Goal: Find contact information: Find contact information

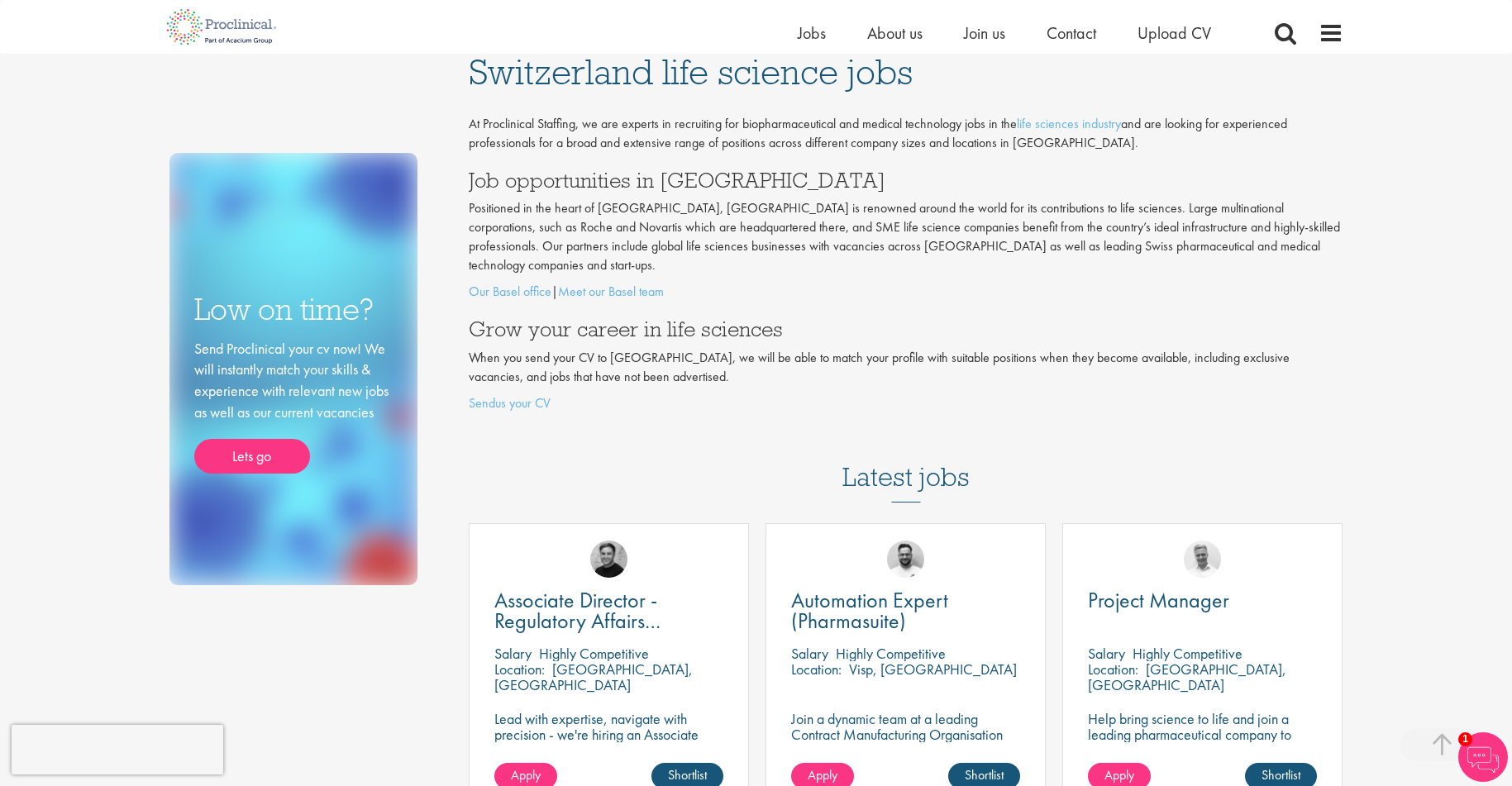
scroll to position [566, 0]
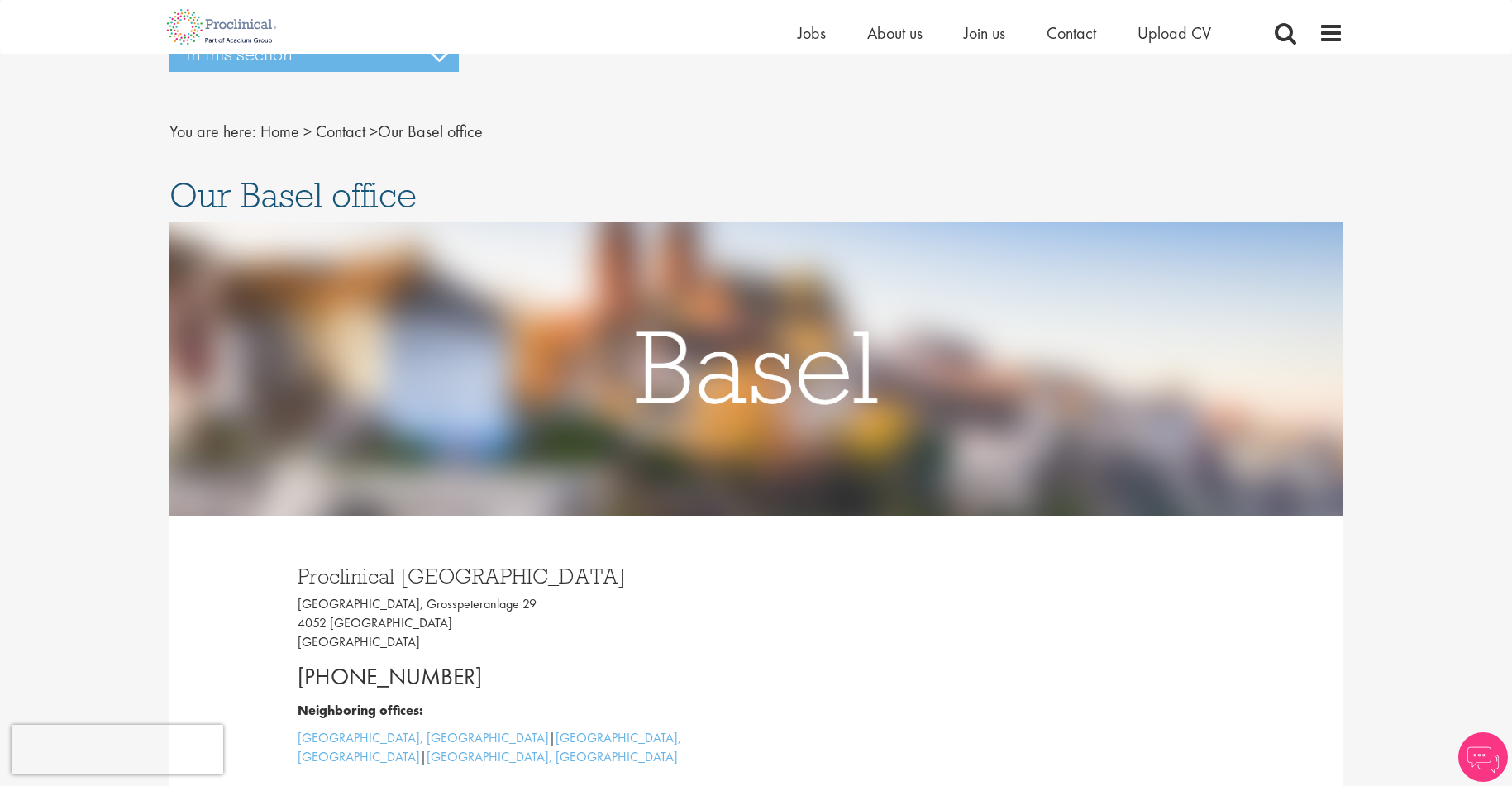
scroll to position [21, 0]
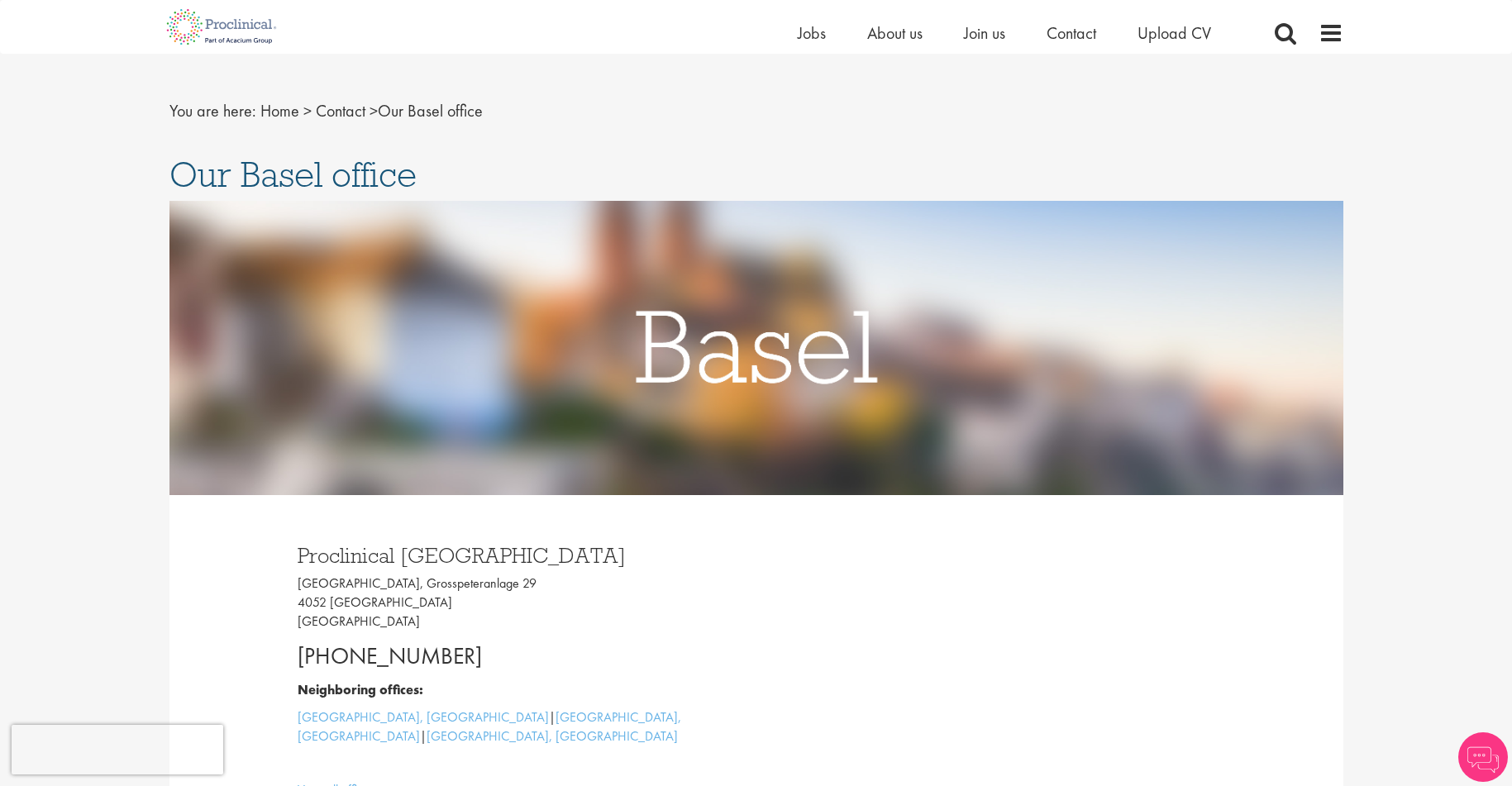
click at [601, 606] on p "[GEOGRAPHIC_DATA], [STREET_ADDRESS]" at bounding box center [520, 603] width 446 height 57
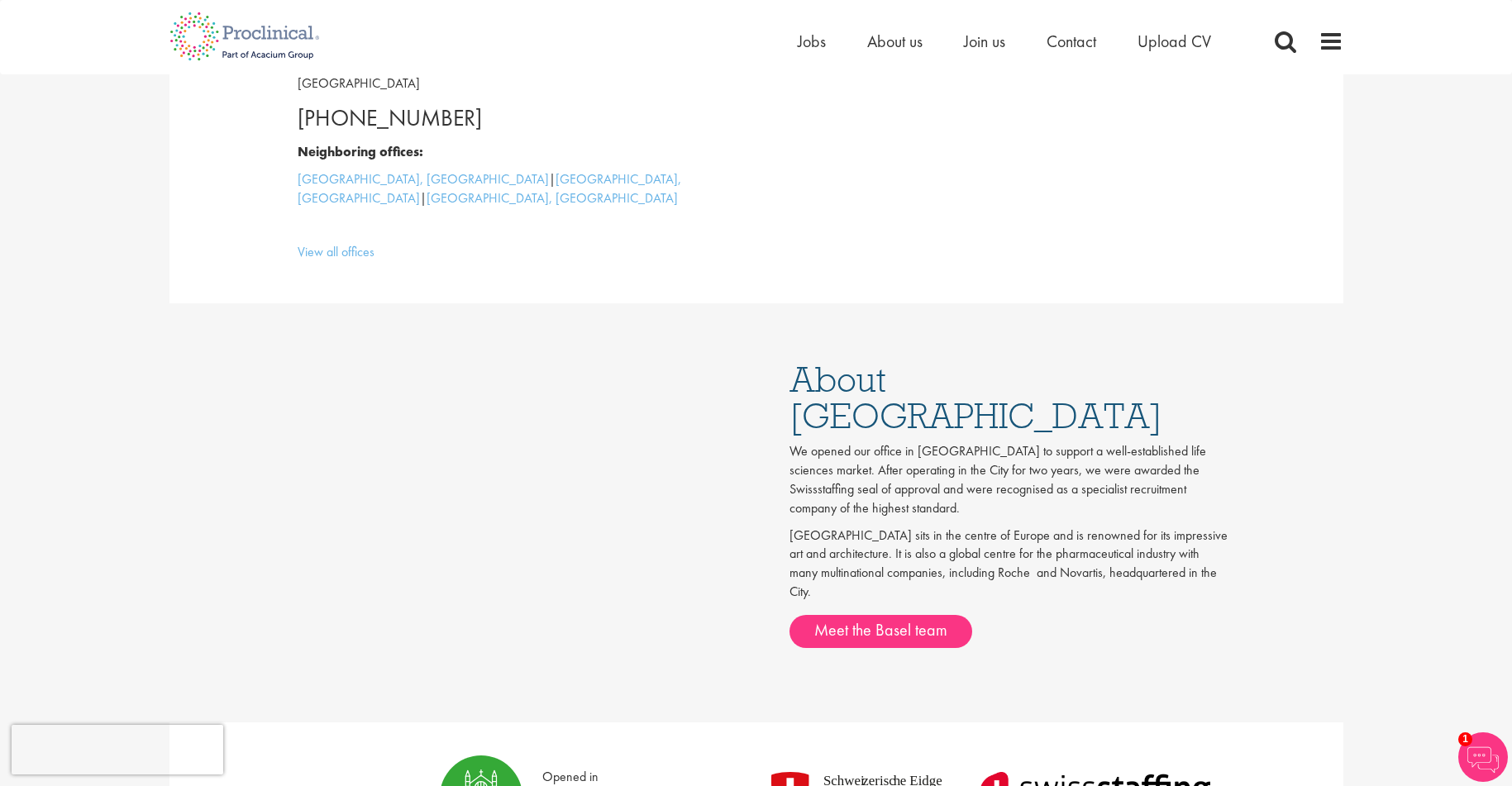
scroll to position [0, 0]
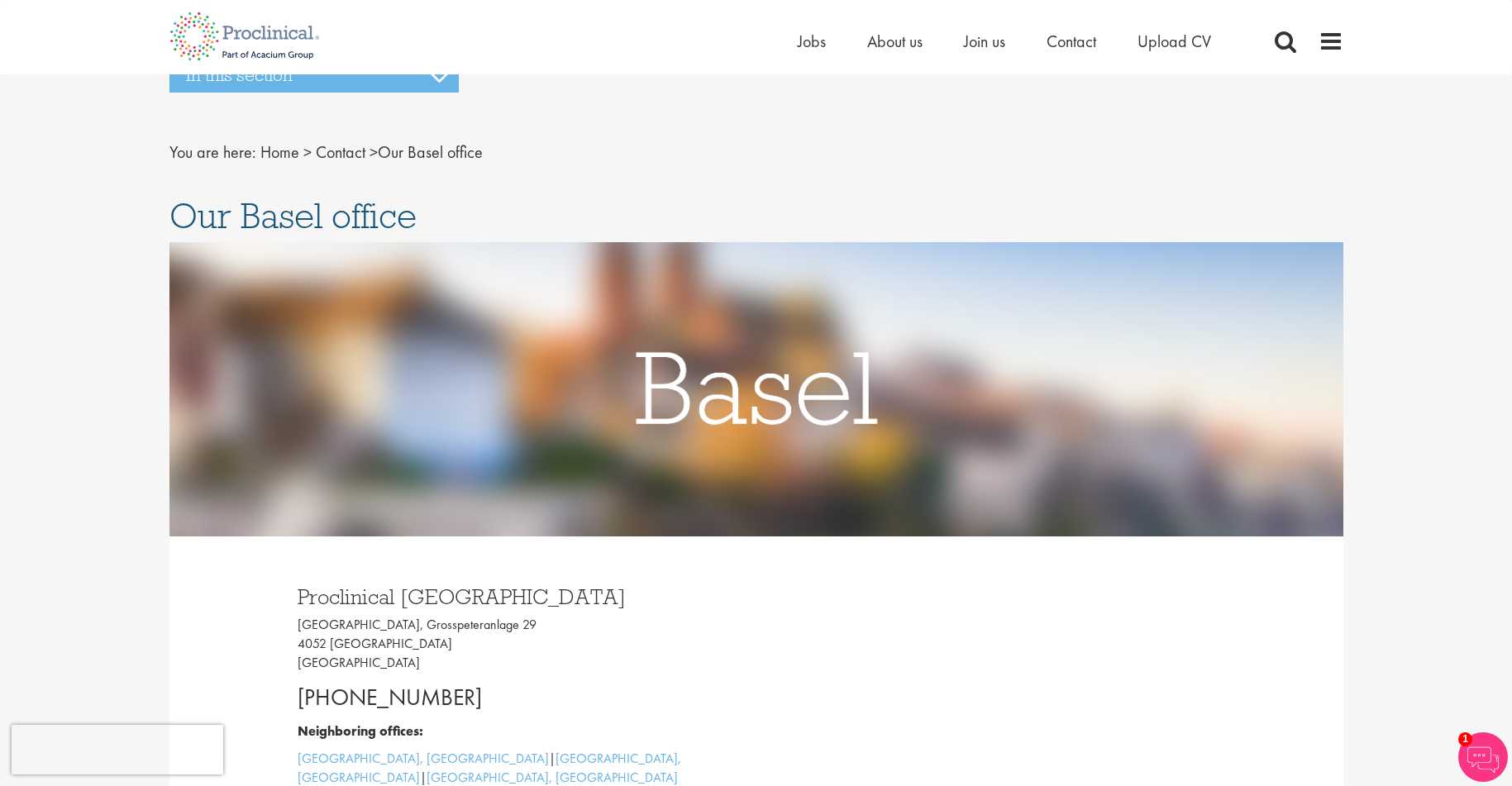
click at [417, 648] on p "[GEOGRAPHIC_DATA], [STREET_ADDRESS]" at bounding box center [520, 644] width 446 height 57
drag, startPoint x: 502, startPoint y: 620, endPoint x: 296, endPoint y: 627, distance: 206.1
click at [295, 627] on div "Proclinical [GEOGRAPHIC_DATA] [GEOGRAPHIC_DATA], [STREET_ADDRESS] [PHONE_NUMBER…" at bounding box center [521, 710] width 471 height 280
copy p "[GEOGRAPHIC_DATA], Grosspeteranlage 29"
drag, startPoint x: 574, startPoint y: 632, endPoint x: 553, endPoint y: 622, distance: 23.3
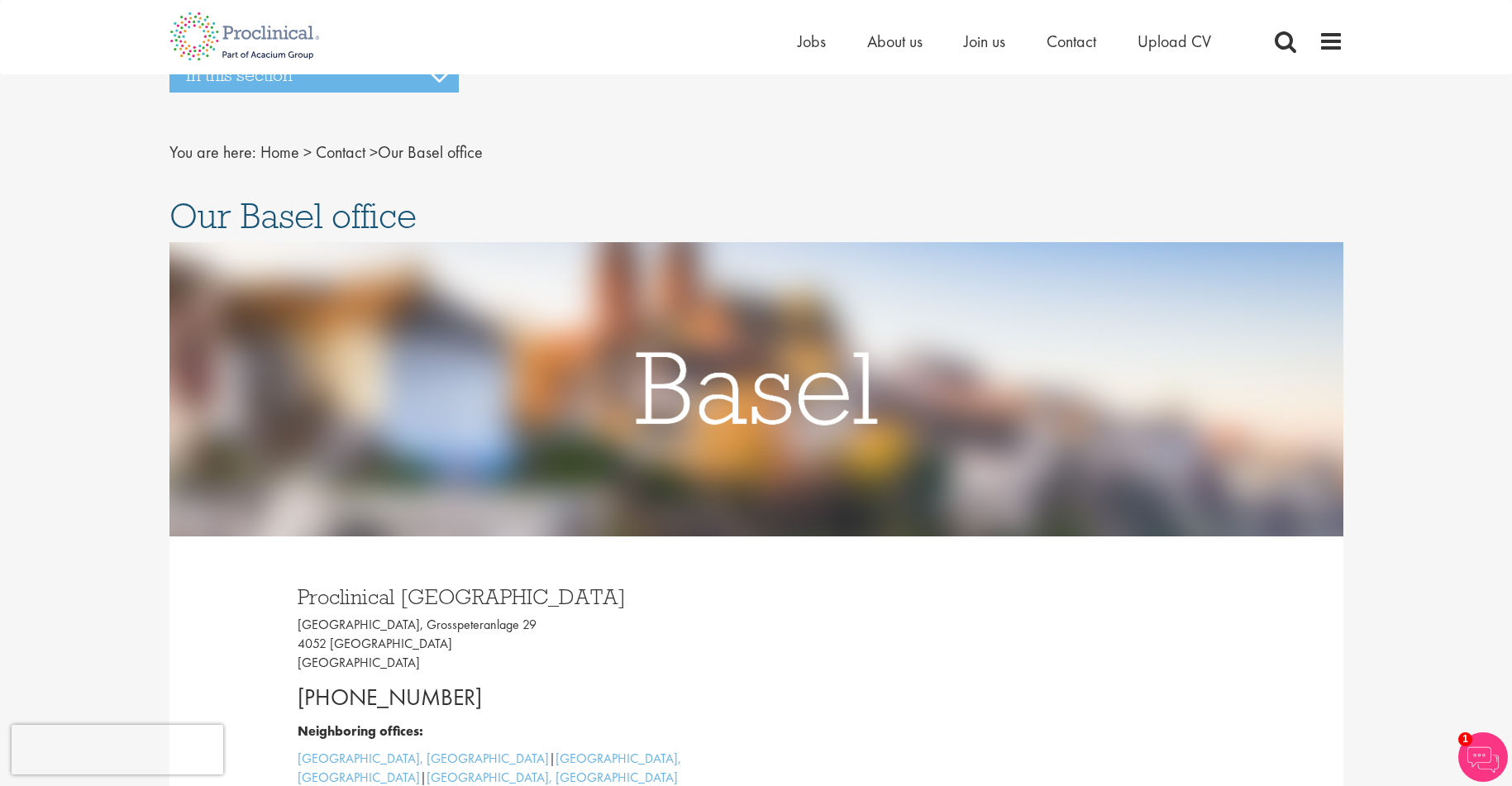
click at [574, 632] on p "[GEOGRAPHIC_DATA], [STREET_ADDRESS]" at bounding box center [520, 644] width 446 height 57
drag, startPoint x: 494, startPoint y: 626, endPoint x: 396, endPoint y: 628, distance: 98.0
click at [396, 628] on p "[GEOGRAPHIC_DATA], [STREET_ADDRESS]" at bounding box center [520, 644] width 446 height 57
copy p "Grosspeteranlage 29"
